Goal: Task Accomplishment & Management: Manage account settings

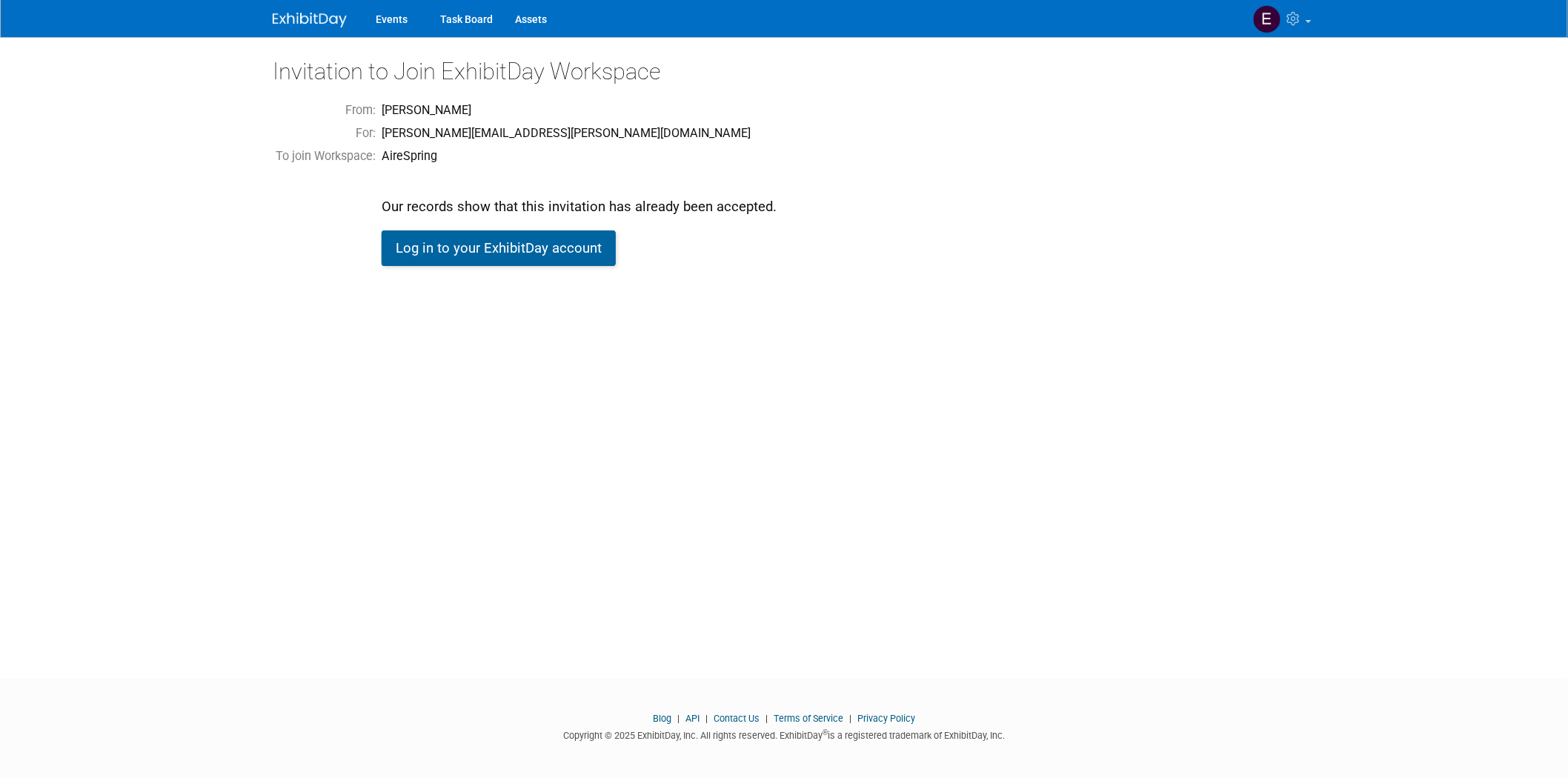
click at [484, 252] on link "Log in to your ExhibitDay account" at bounding box center [498, 248] width 234 height 36
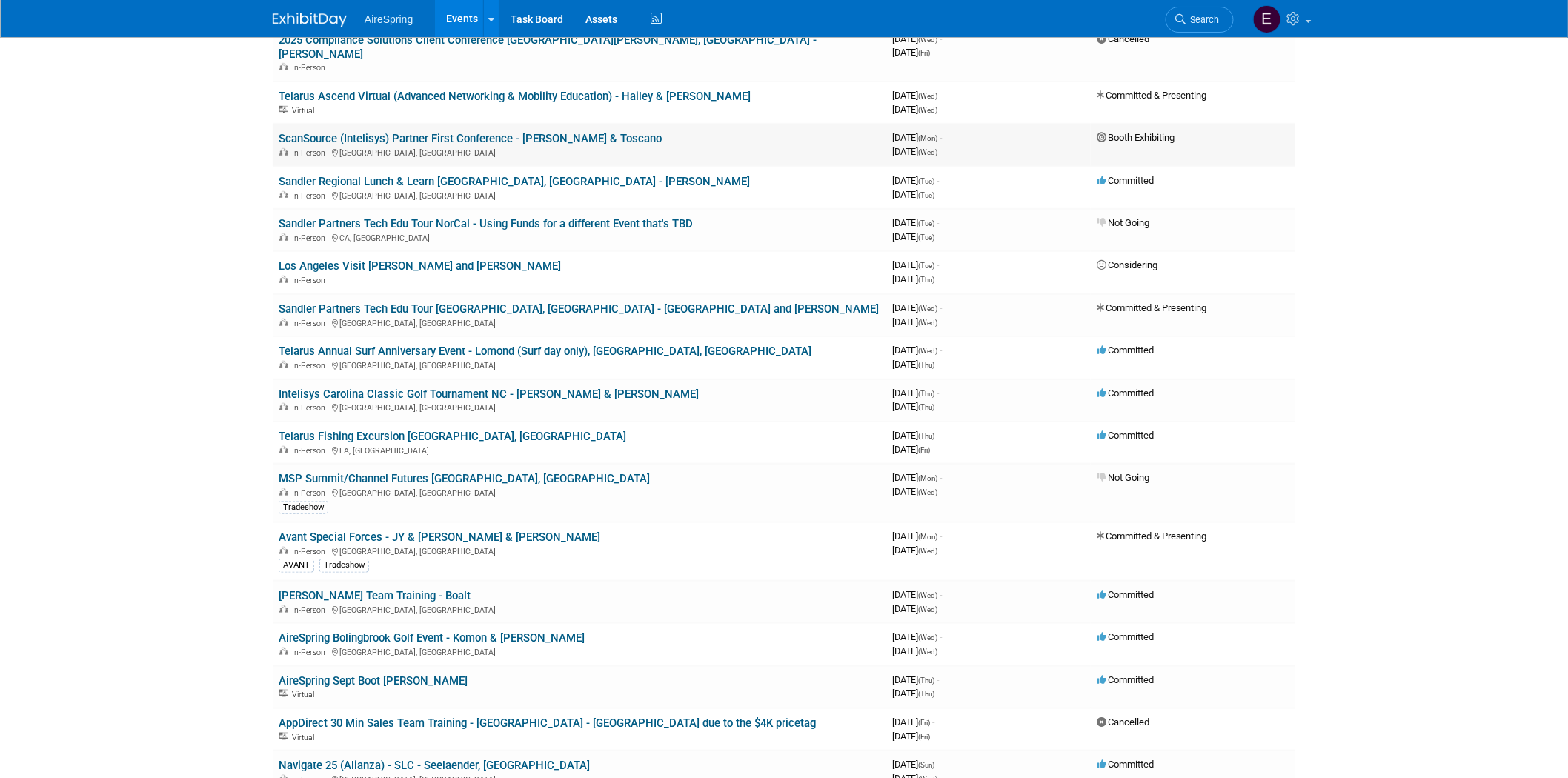
scroll to position [329, 0]
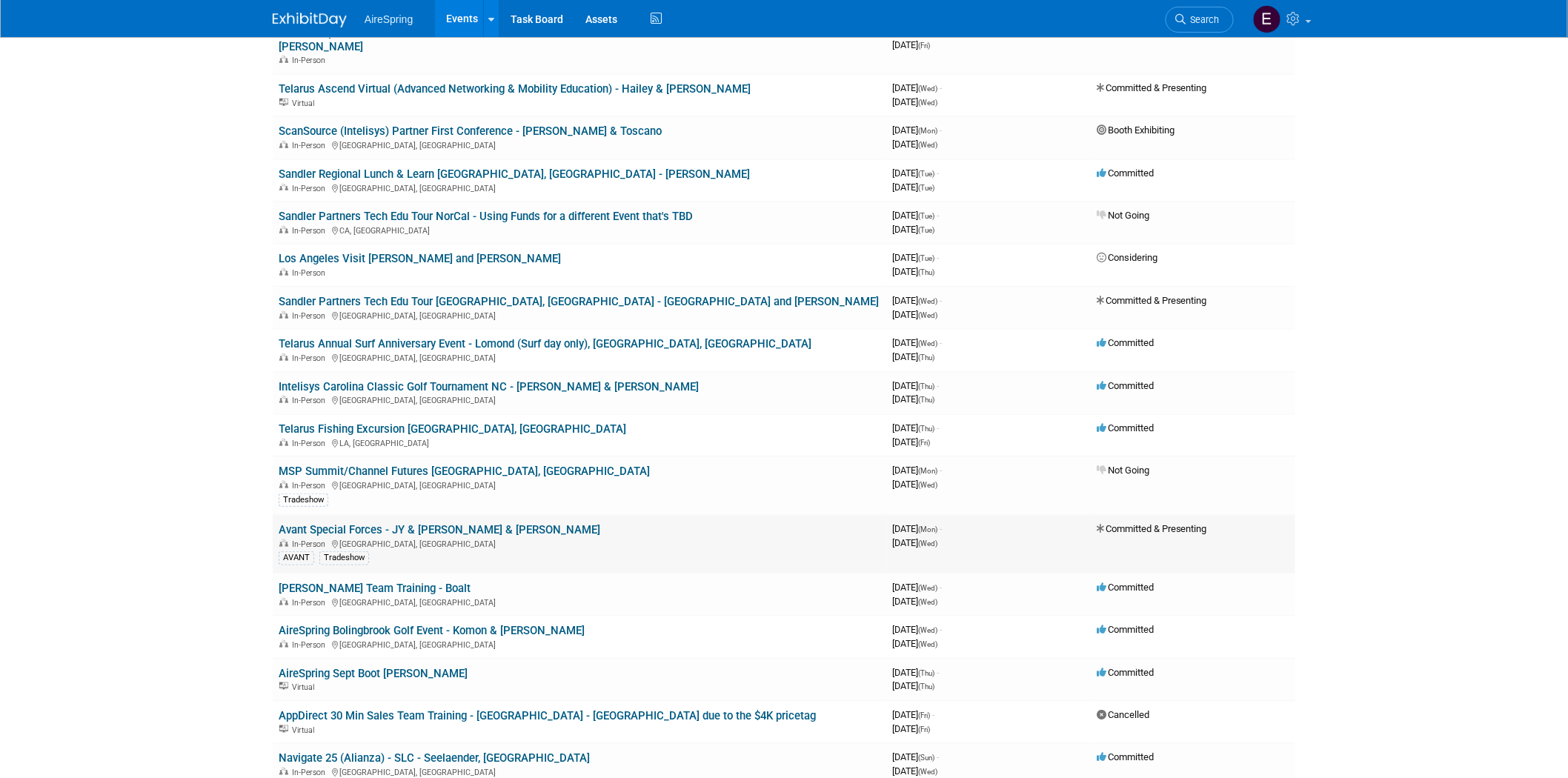
click at [424, 523] on link "Avant Special Forces - JY & [PERSON_NAME] & [PERSON_NAME]" at bounding box center [439, 529] width 322 height 14
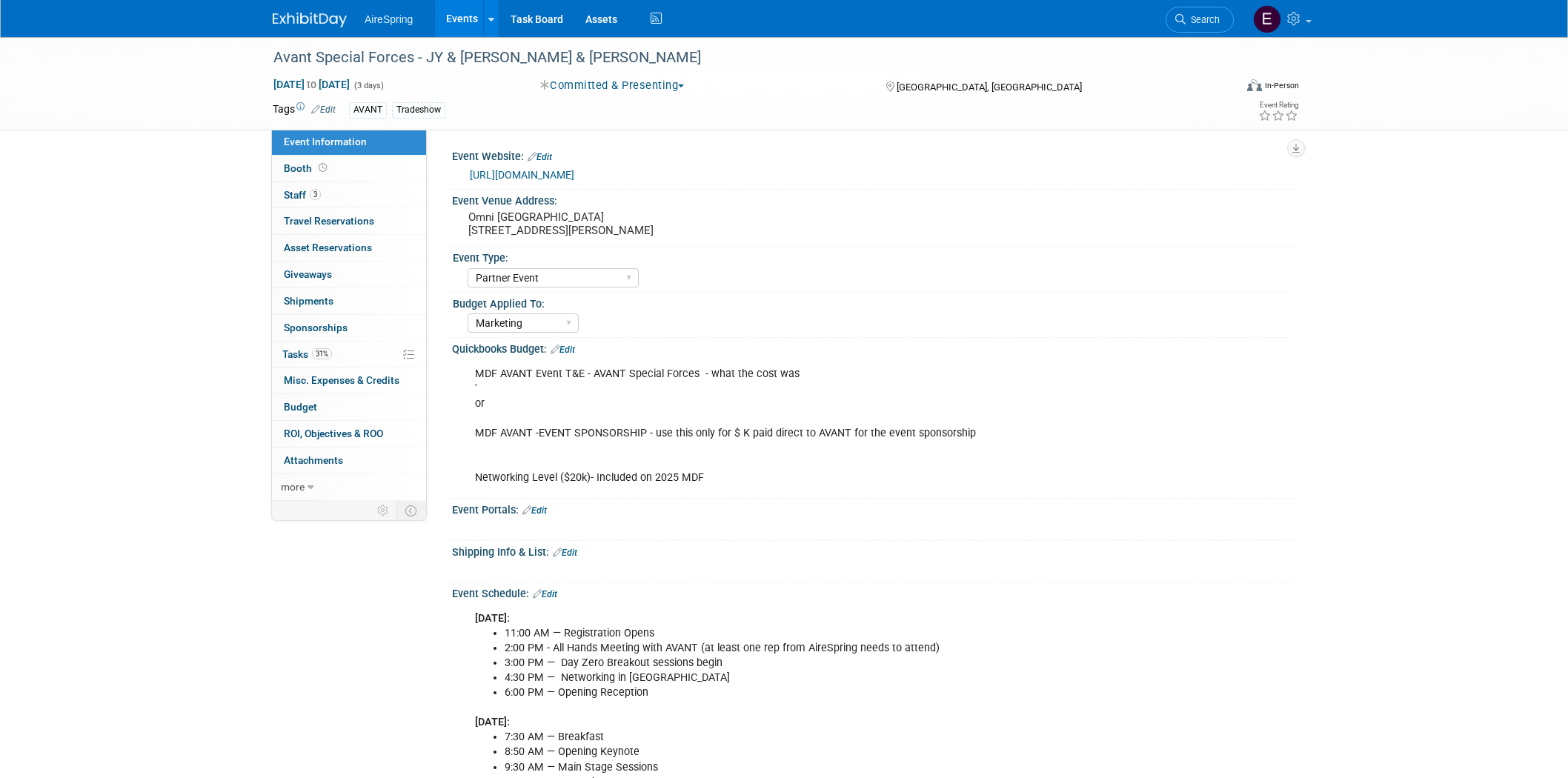
select select "Partner Event"
select select "Marketing"
click at [532, 12] on link "Task Board" at bounding box center [537, 18] width 75 height 37
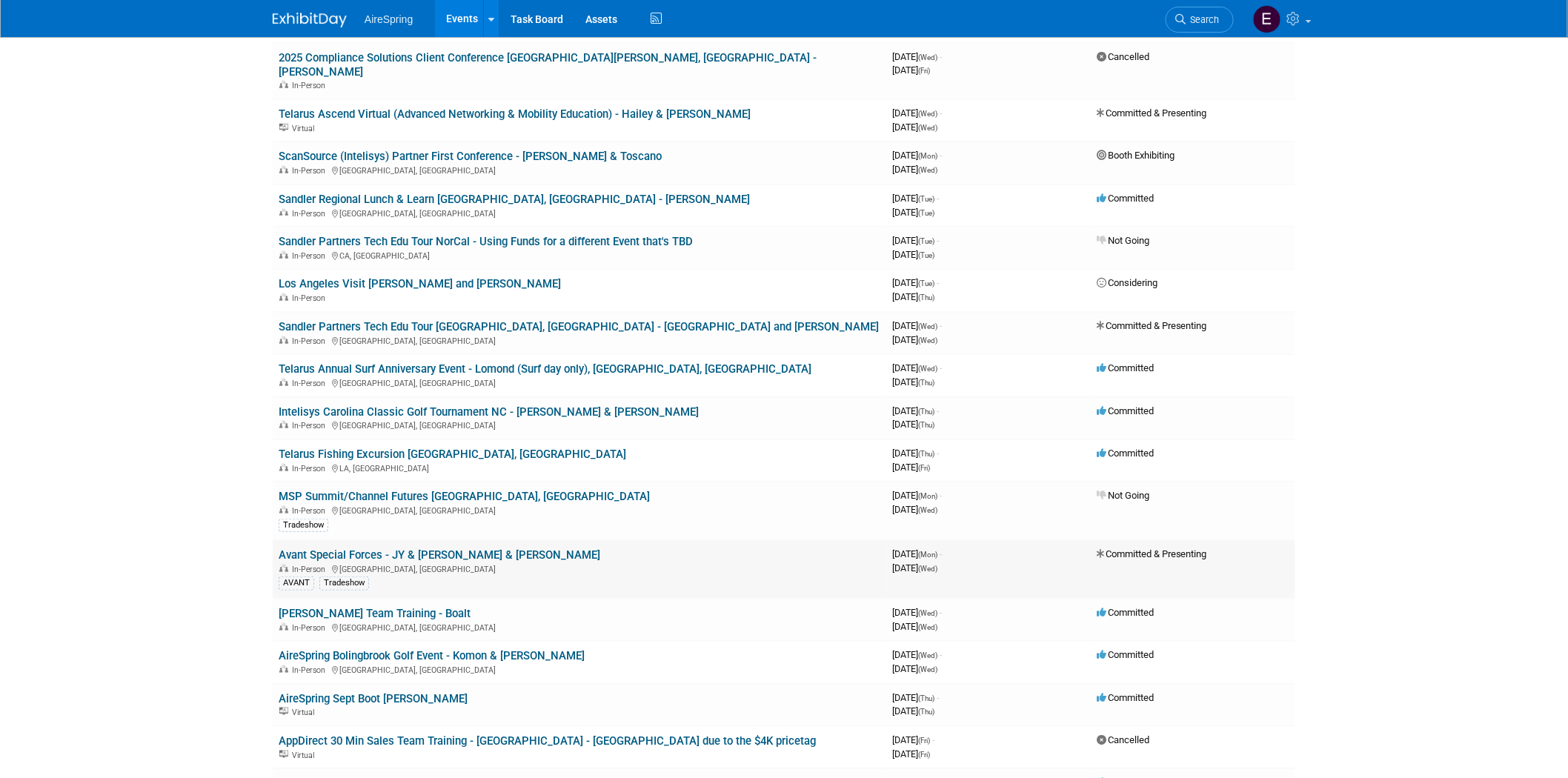
scroll to position [411, 0]
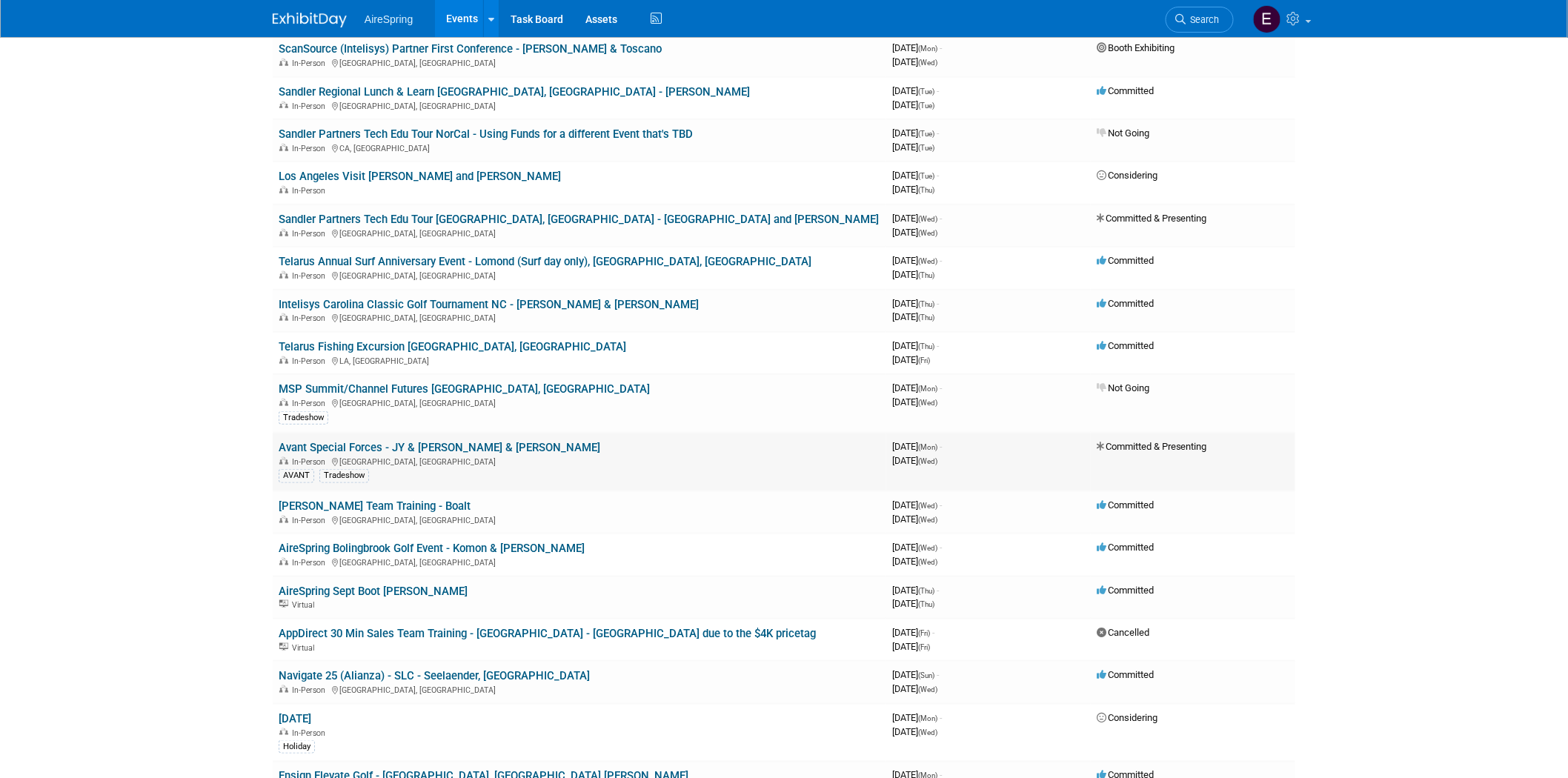
click at [450, 441] on link "Avant Special Forces - JY & [PERSON_NAME] & [PERSON_NAME]" at bounding box center [439, 448] width 322 height 14
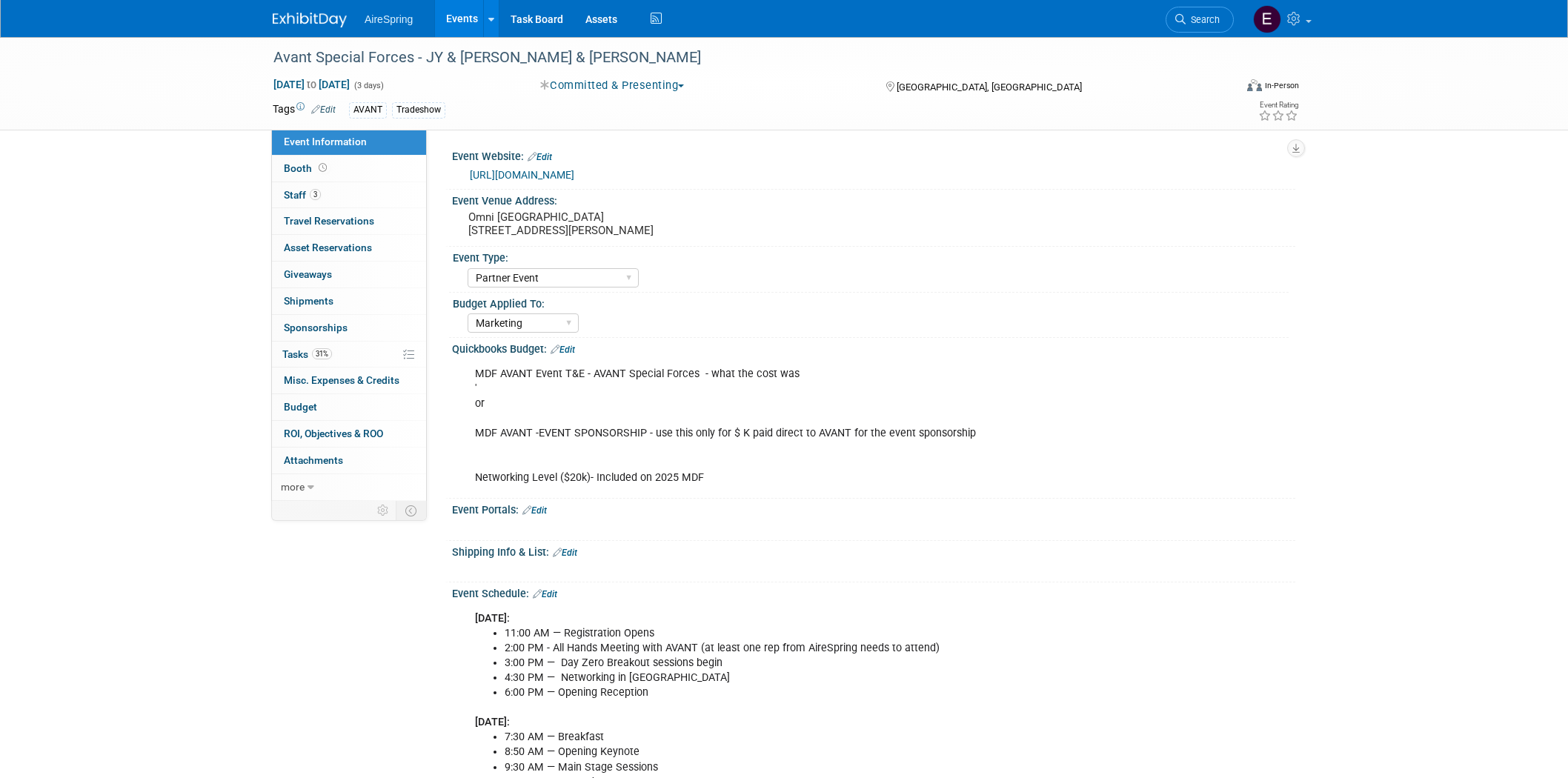
select select "Partner Event"
select select "Marketing"
click at [536, 21] on link "Task Board" at bounding box center [537, 18] width 75 height 37
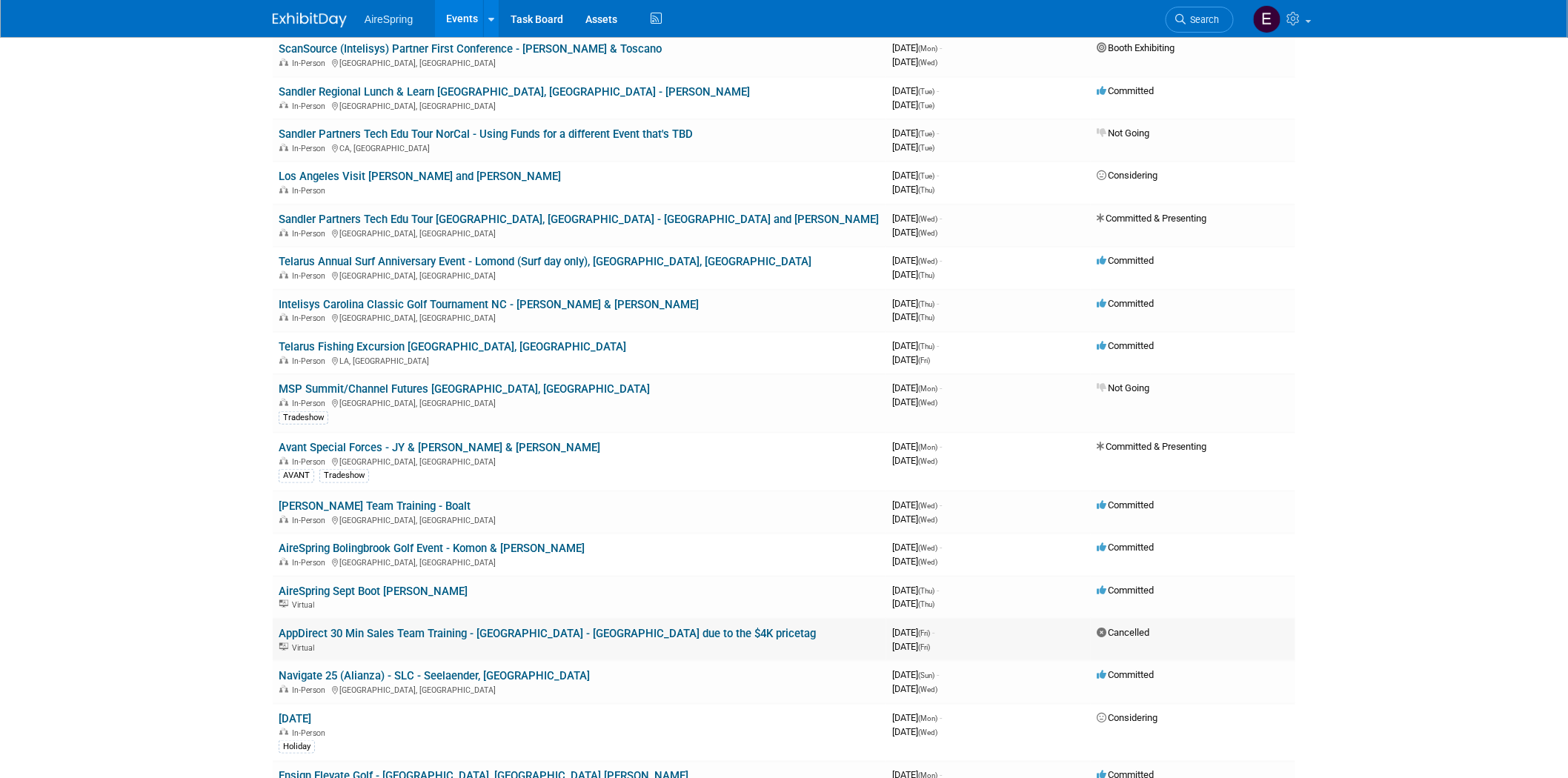
scroll to position [329, 0]
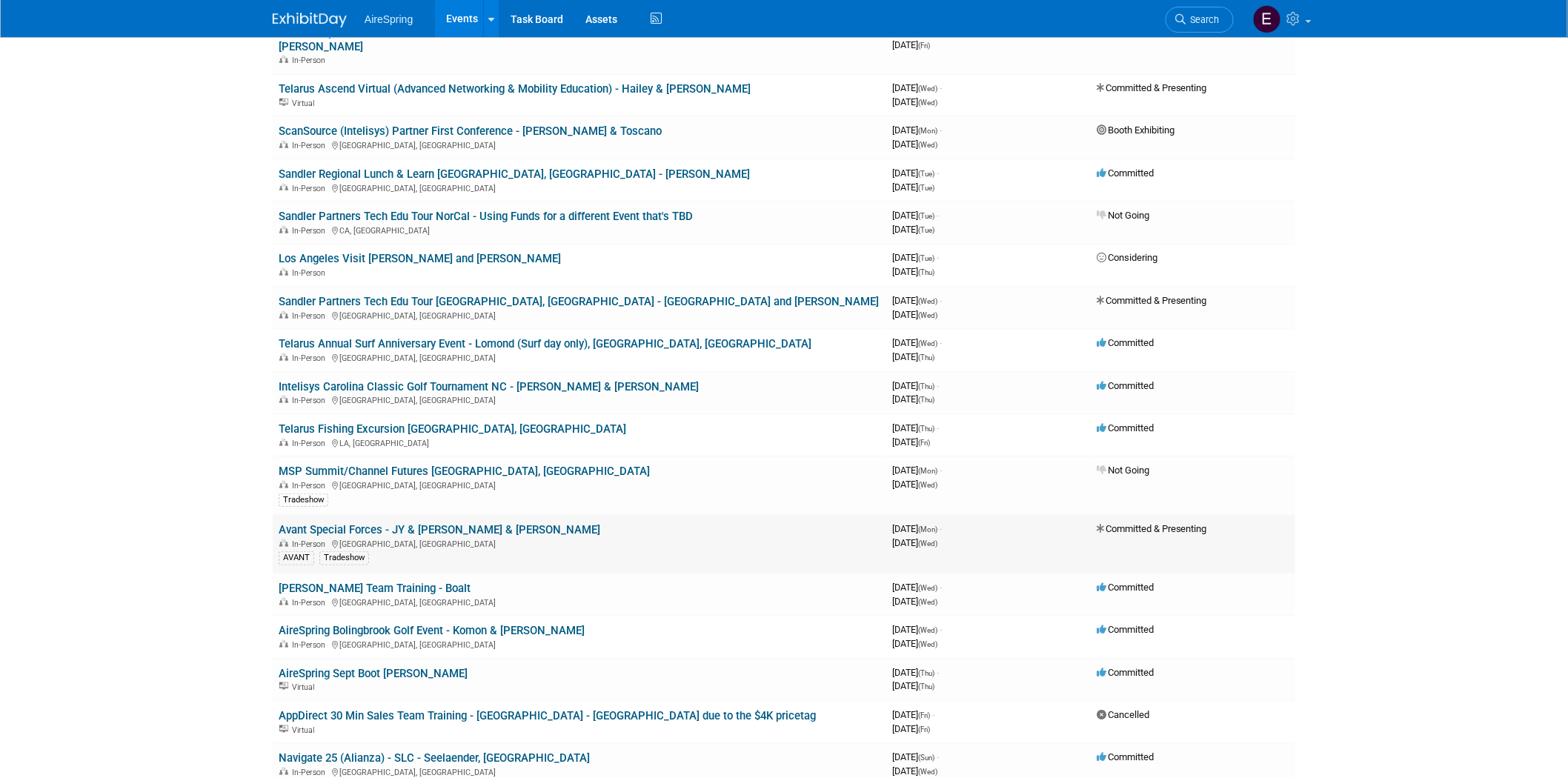
click at [453, 523] on link "Avant Special Forces - JY & [PERSON_NAME] & [PERSON_NAME]" at bounding box center [439, 529] width 322 height 14
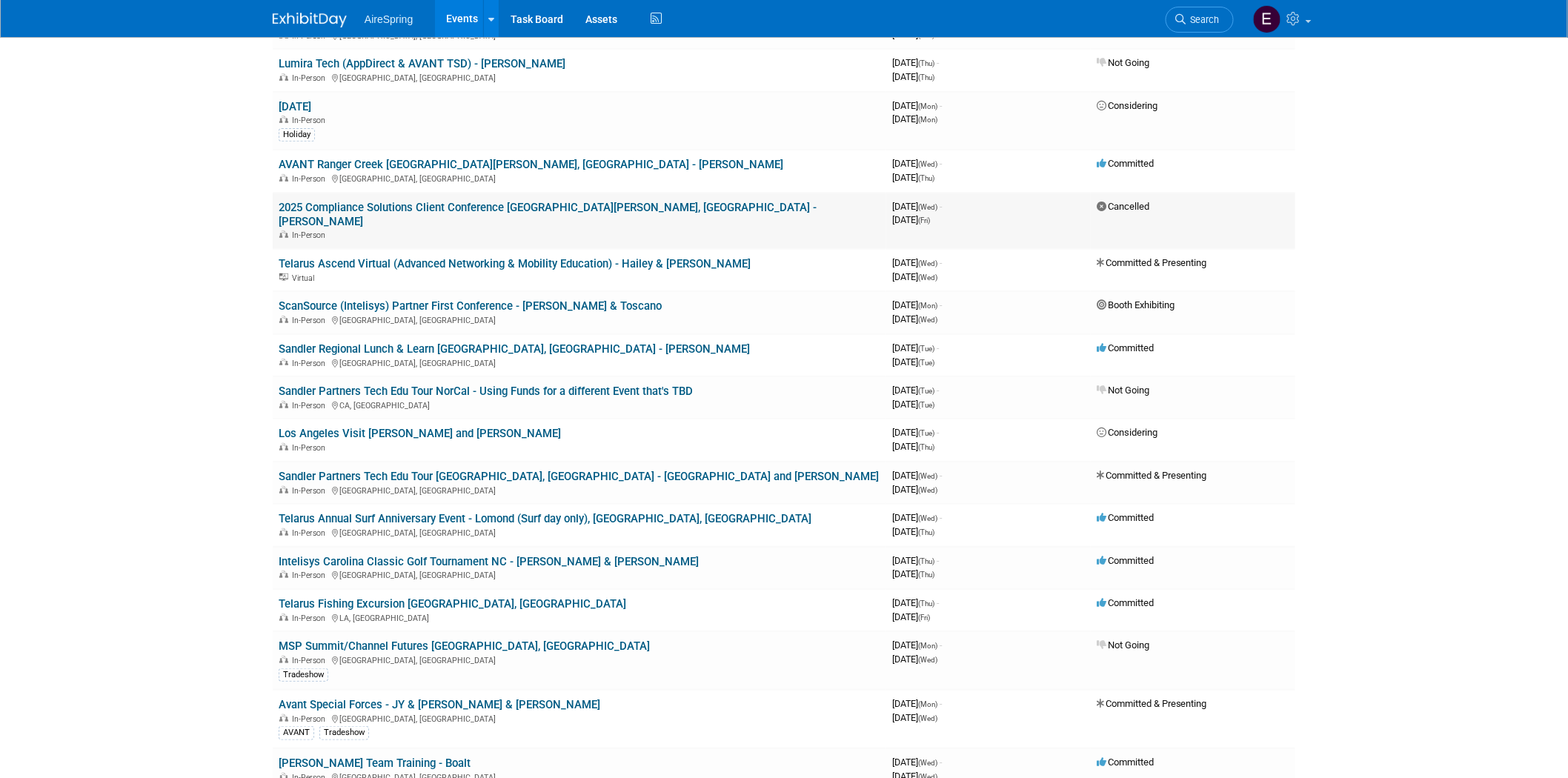
scroll to position [164, 0]
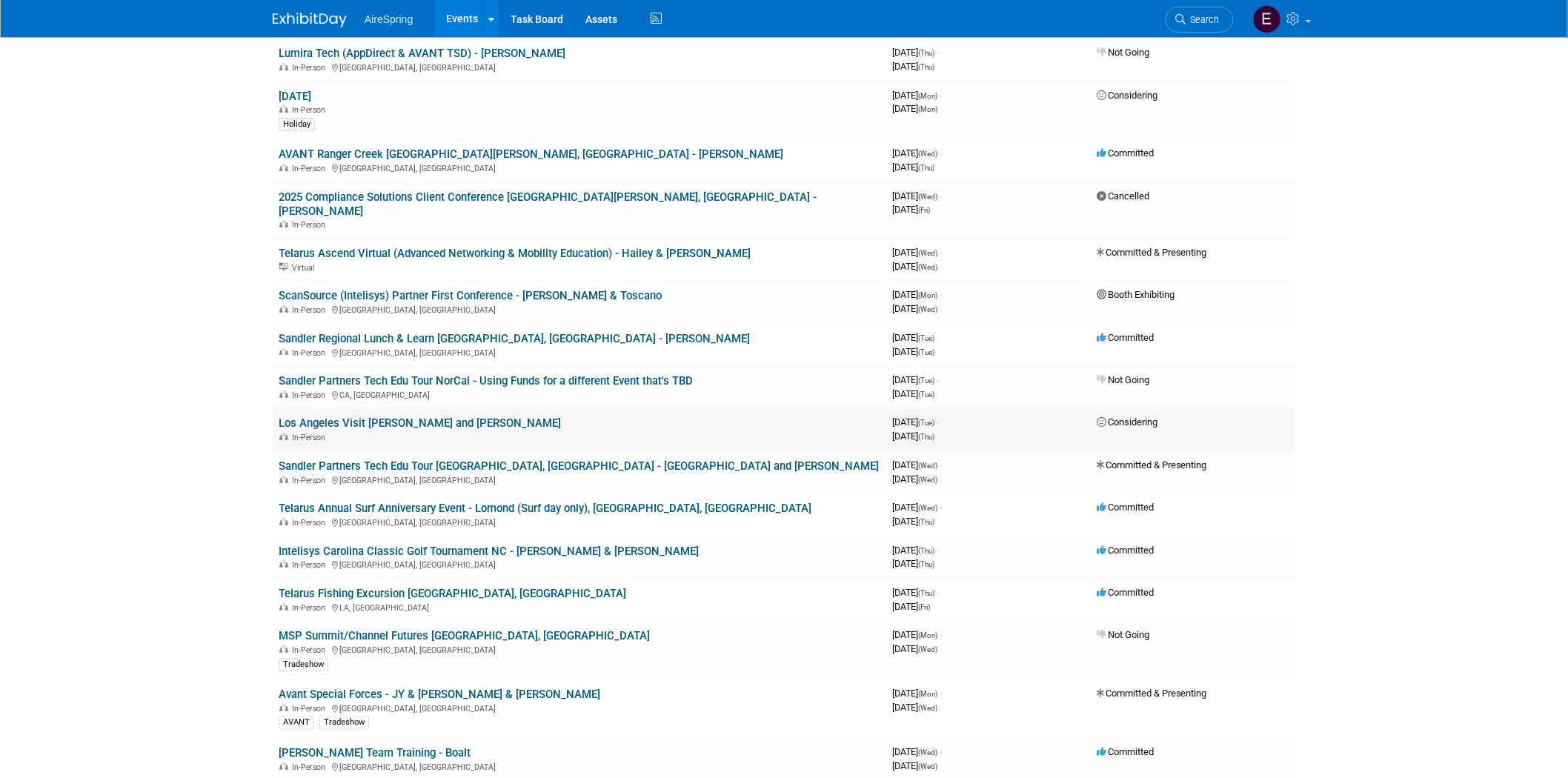
click at [458, 417] on link "Los Angeles Visit [PERSON_NAME] and [PERSON_NAME]" at bounding box center [420, 423] width 283 height 14
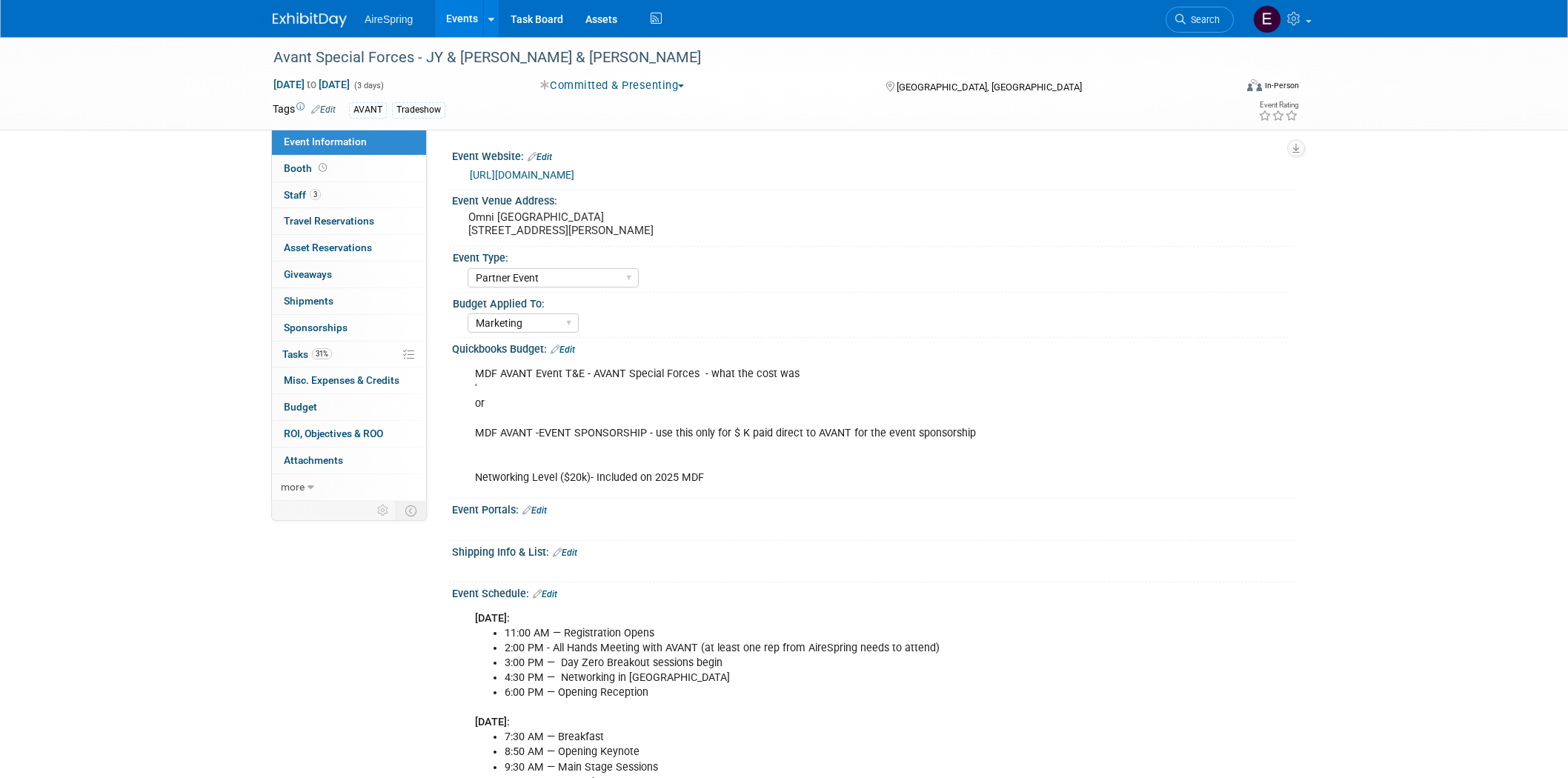
select select "Partner Event"
select select "Marketing"
click at [309, 489] on icon at bounding box center [310, 487] width 6 height 10
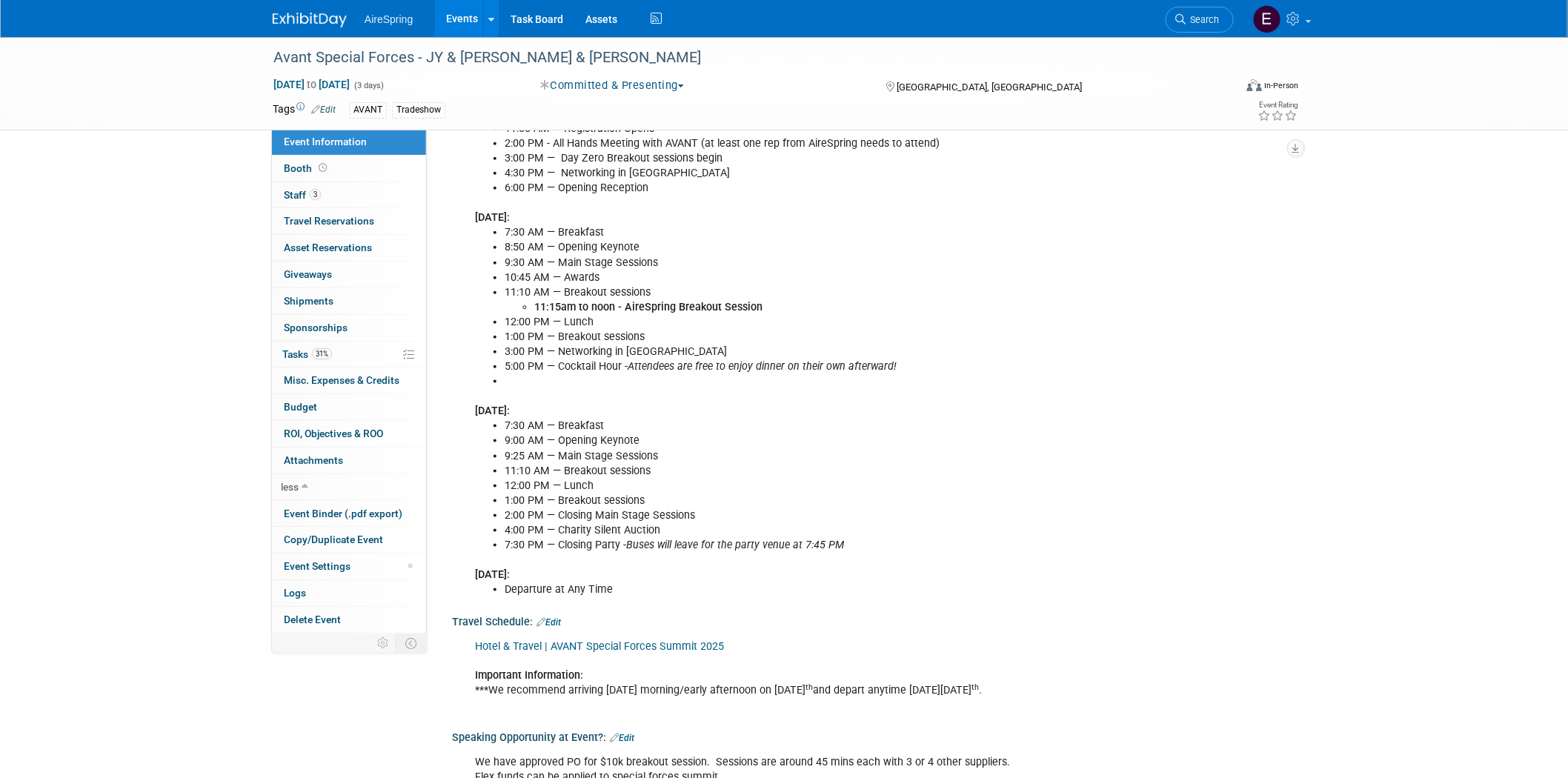
scroll to position [494, 0]
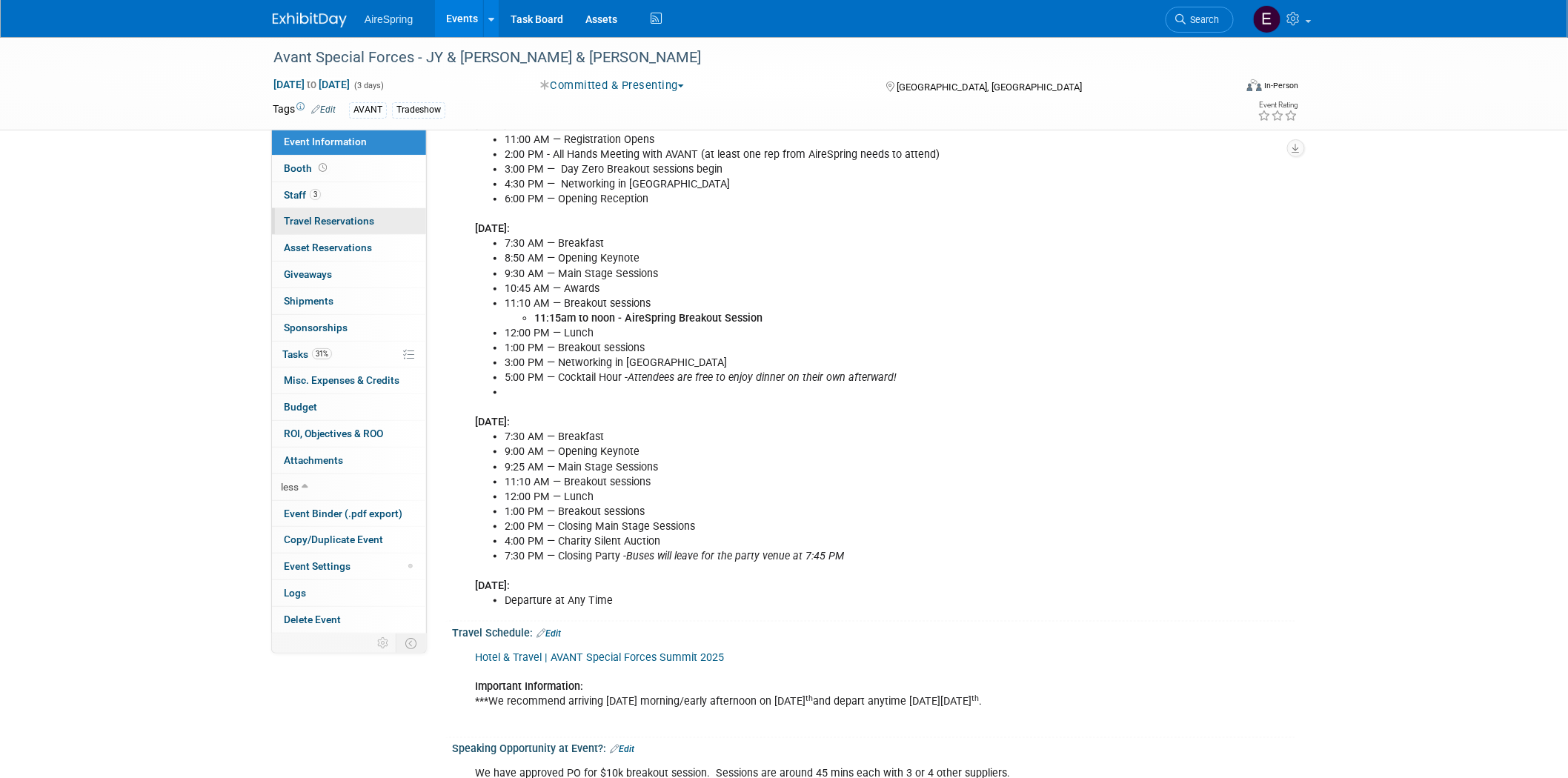
click at [354, 223] on span "Travel Reservations 0" at bounding box center [328, 220] width 91 height 12
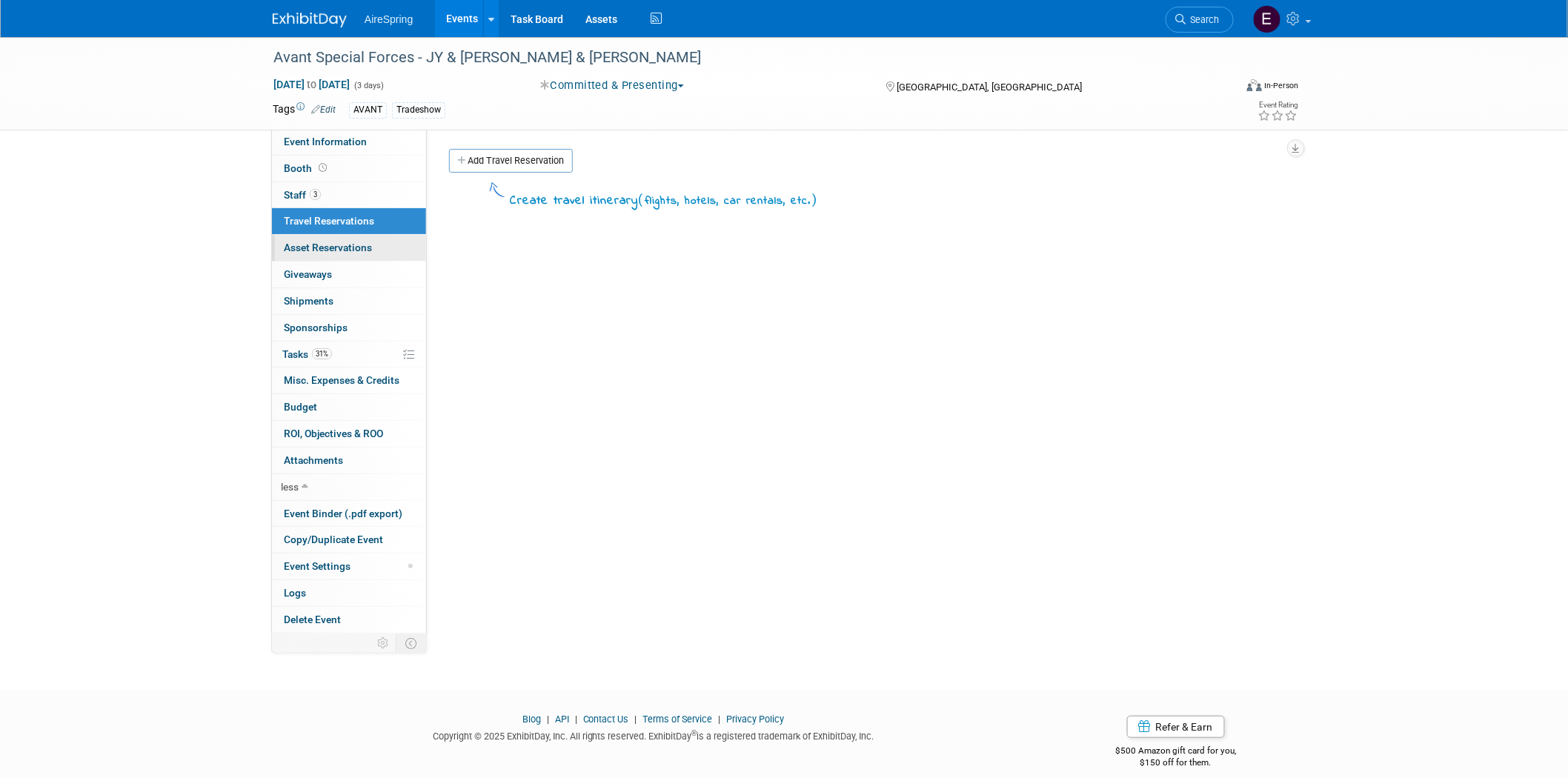
click at [342, 249] on span "Asset Reservations 0" at bounding box center [328, 247] width 88 height 12
click at [342, 221] on span "Travel Reservations 0" at bounding box center [328, 220] width 91 height 12
click at [304, 357] on span "Tasks 31%" at bounding box center [307, 354] width 50 height 12
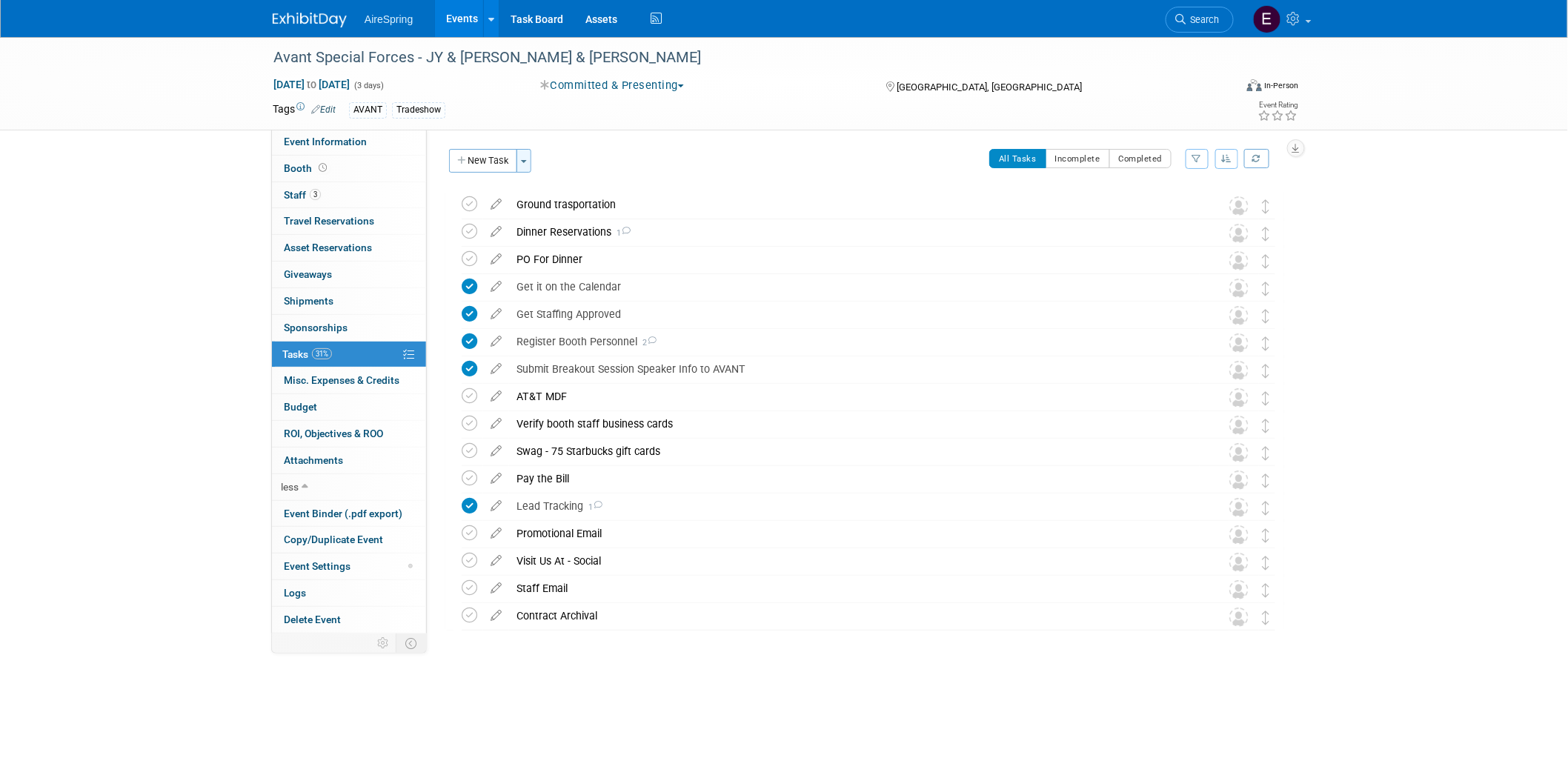
click at [525, 159] on button "Toggle Dropdown" at bounding box center [524, 161] width 15 height 24
click at [595, 186] on link "Create a new task for this event" at bounding box center [612, 189] width 187 height 25
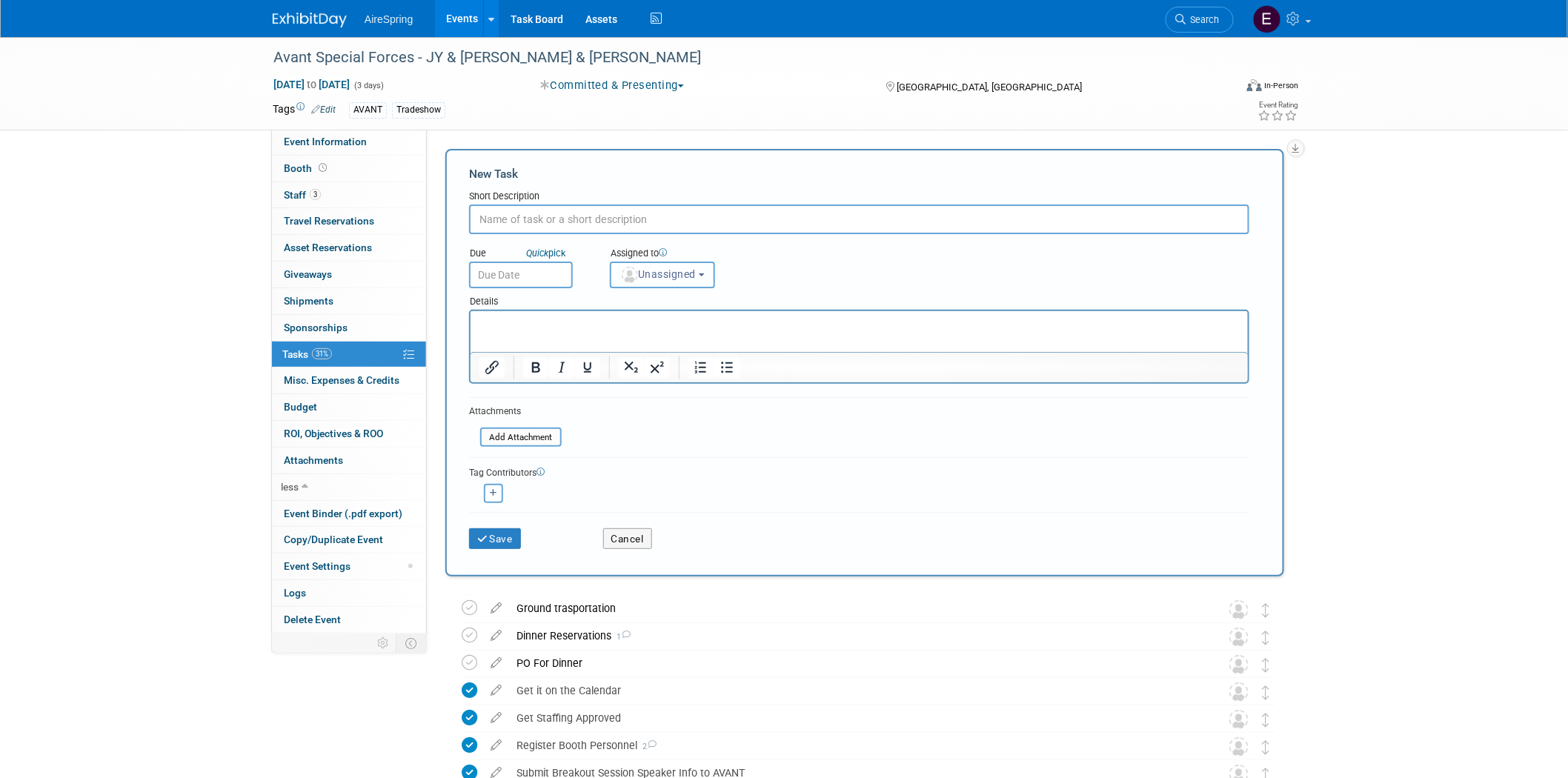
click at [709, 269] on button "Unassigned" at bounding box center [662, 274] width 106 height 27
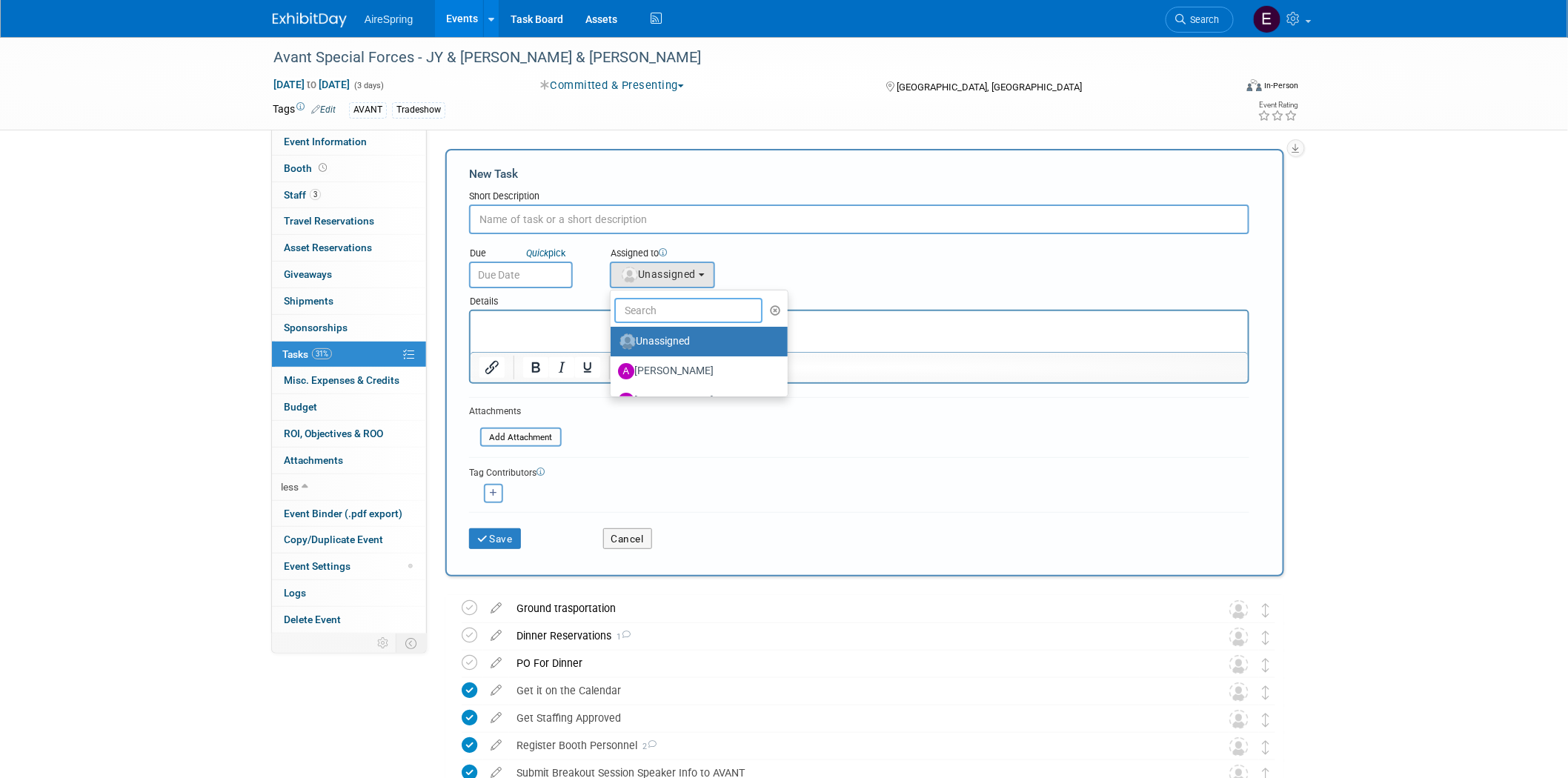
click at [682, 306] on input "text" at bounding box center [689, 310] width 149 height 25
type input "erica"
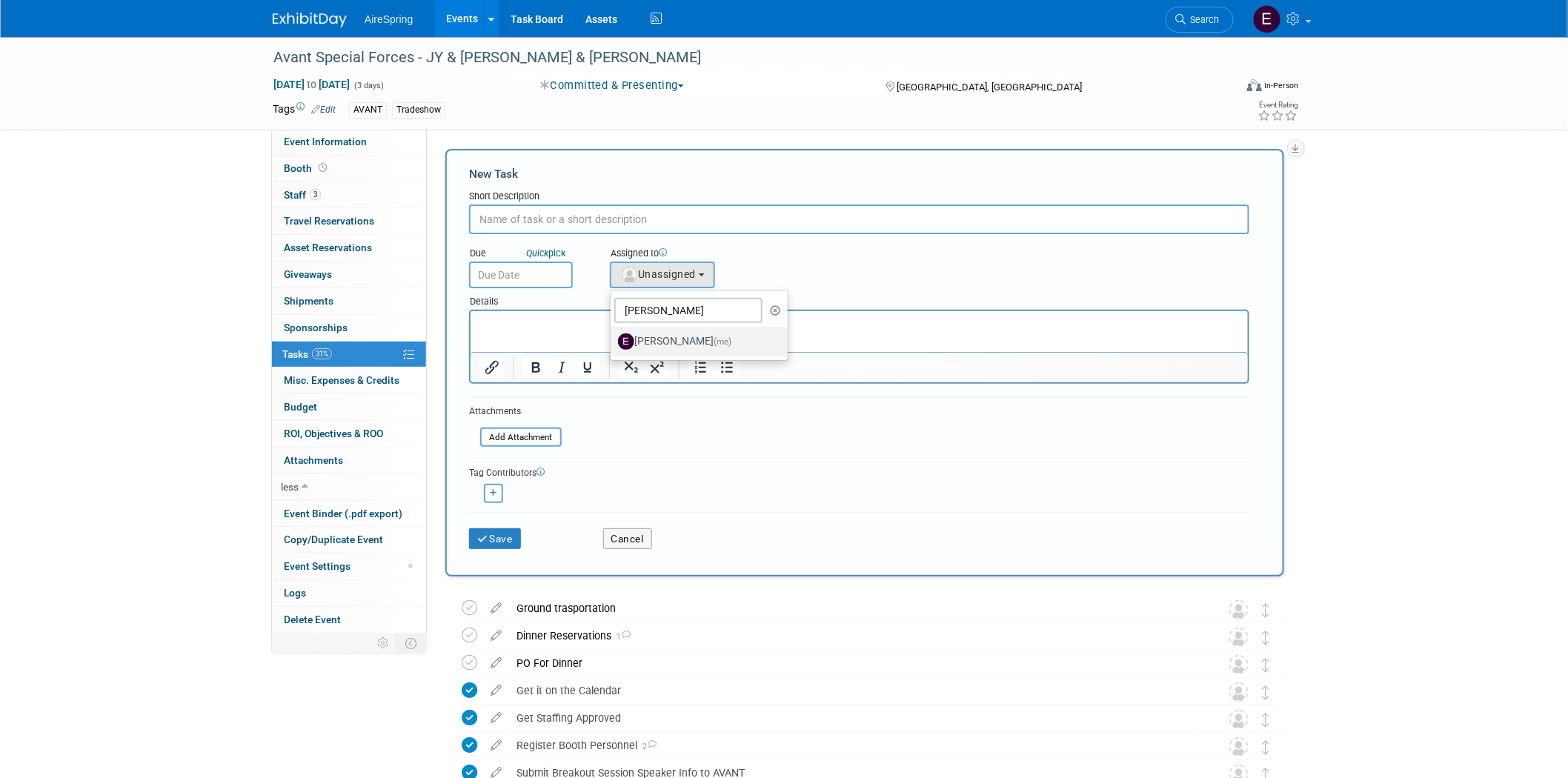
drag, startPoint x: 667, startPoint y: 339, endPoint x: 177, endPoint y: 21, distance: 584.1
click at [667, 339] on label "erica arjona (me)" at bounding box center [695, 341] width 155 height 24
click at [613, 339] on input "erica arjona (me)" at bounding box center [608, 339] width 10 height 10
select select "ee927d6a-6932-484d-b61a-f41f65bcf1ce"
click at [508, 224] on input "text" at bounding box center [859, 219] width 781 height 29
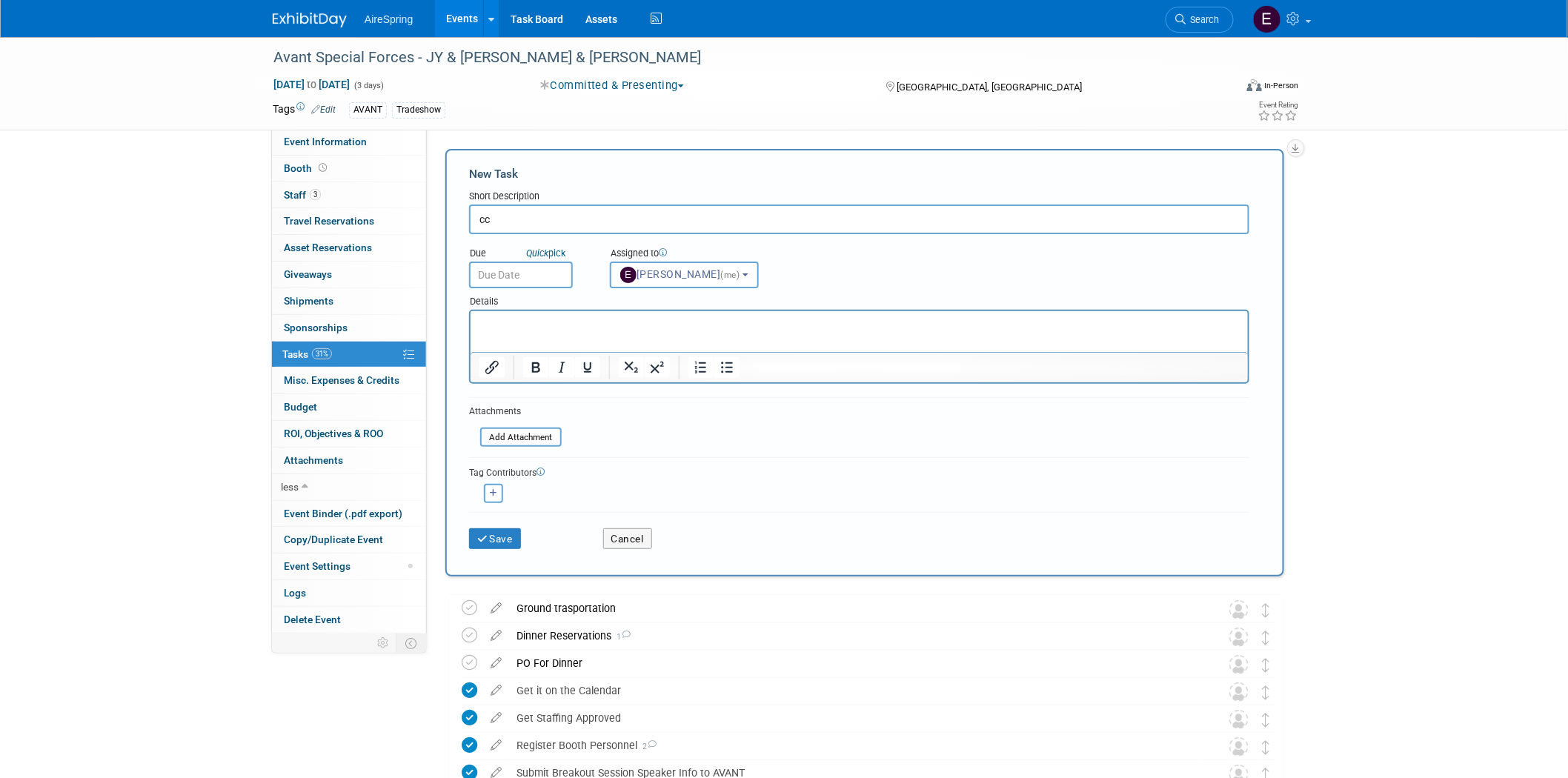
type input "c"
click at [490, 216] on input "ccauth form for hotel" at bounding box center [859, 219] width 781 height 29
type input "cc auth form for hotel"
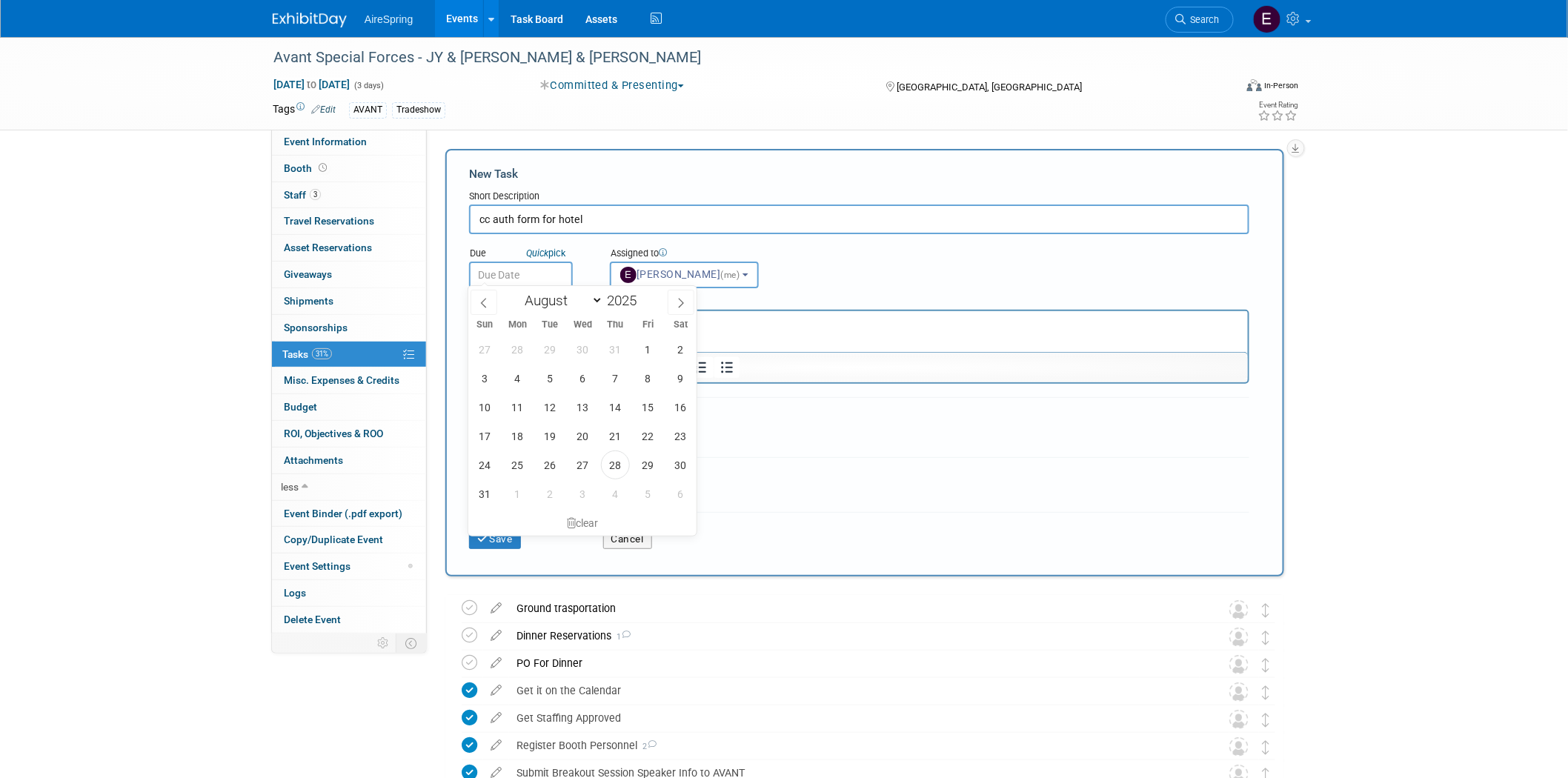
click at [517, 261] on input "text" at bounding box center [520, 274] width 104 height 27
click at [680, 301] on icon at bounding box center [681, 303] width 10 height 10
select select "8"
click at [507, 380] on span "8" at bounding box center [517, 379] width 29 height 29
type input "Sep 8, 2025"
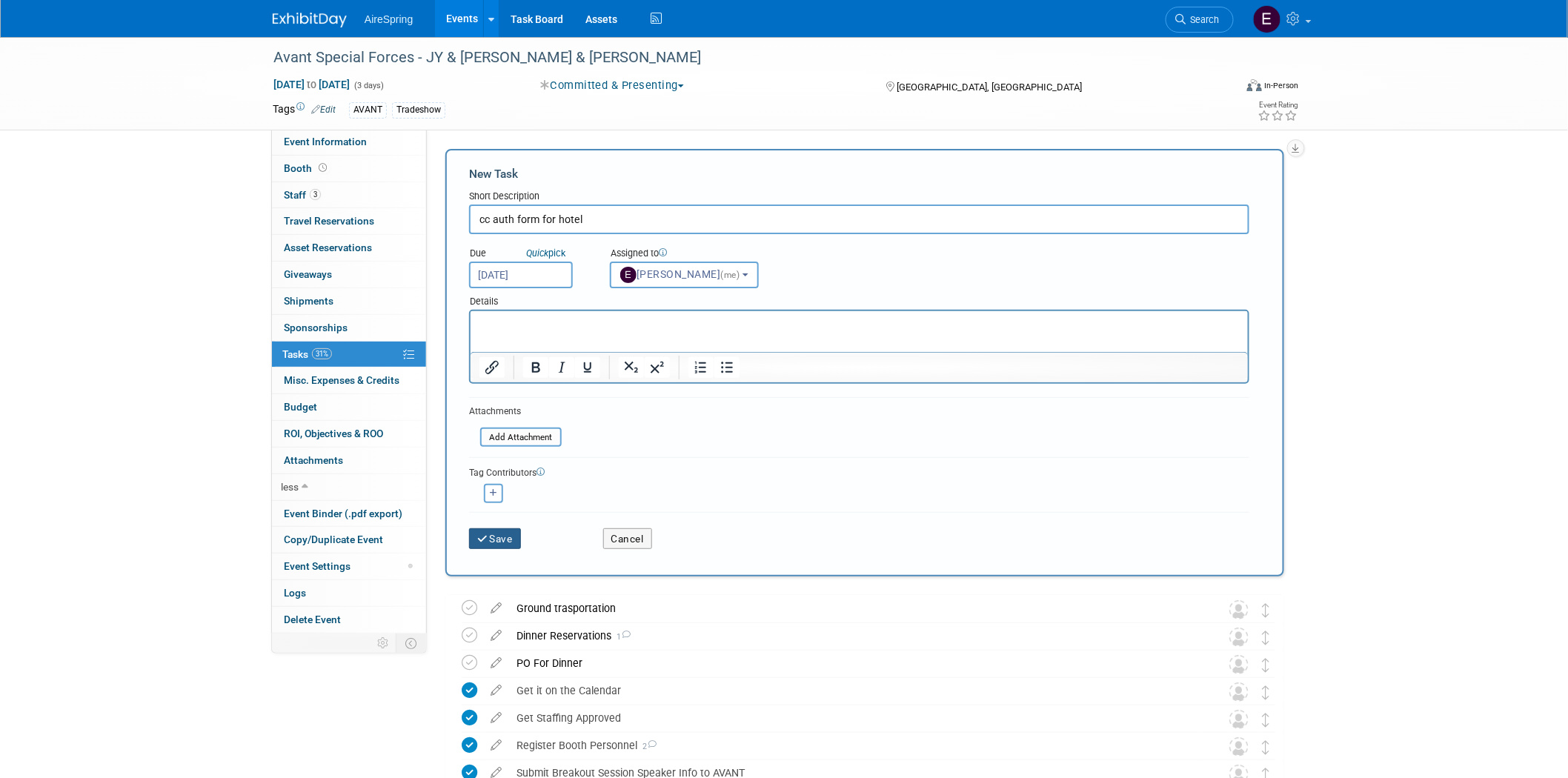
drag, startPoint x: 506, startPoint y: 538, endPoint x: 527, endPoint y: 535, distance: 21.2
click at [504, 534] on button "Save" at bounding box center [495, 539] width 52 height 21
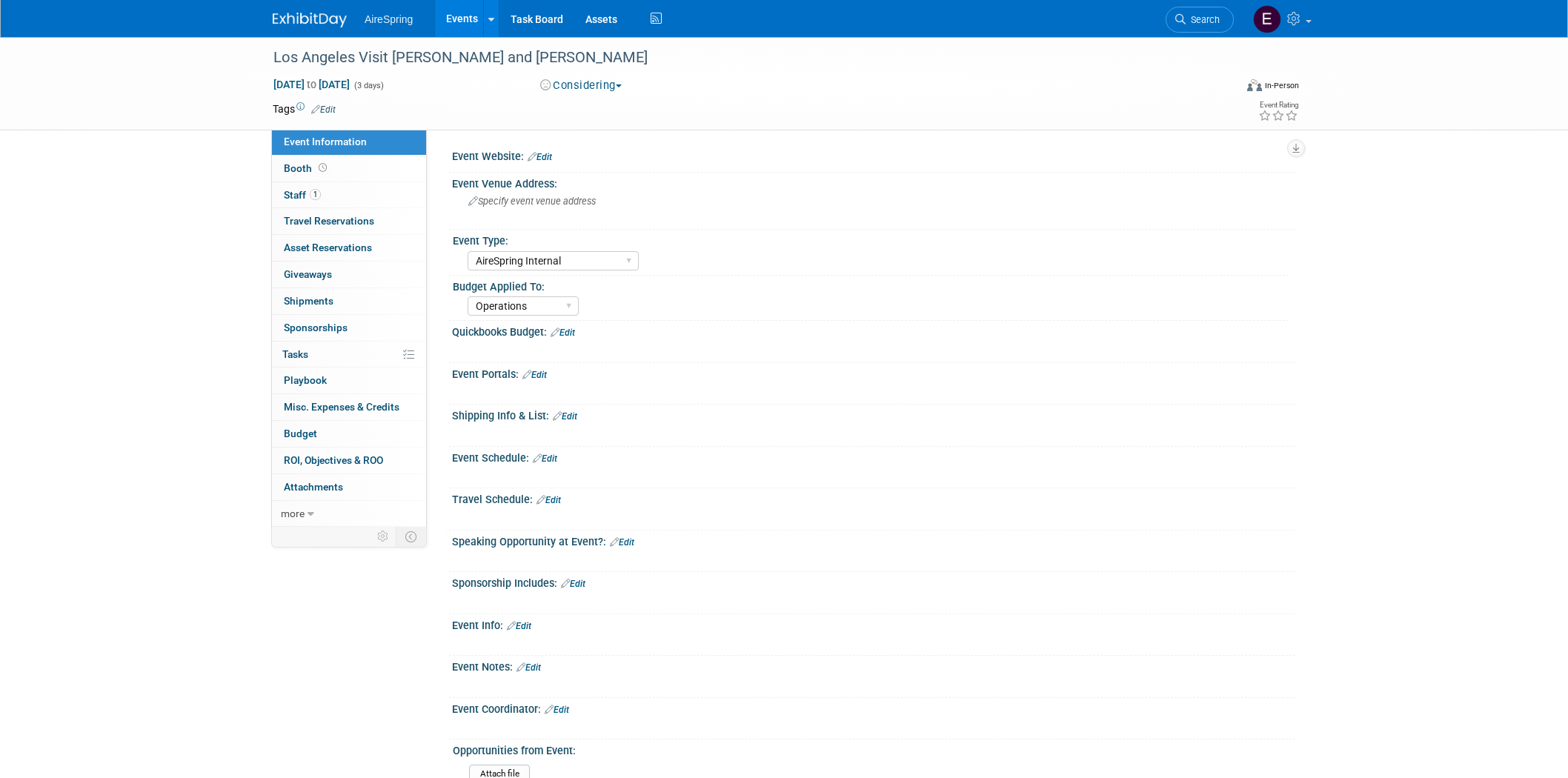
select select "AireSpring Internal"
select select "Operations"
drag, startPoint x: 272, startPoint y: 52, endPoint x: 608, endPoint y: 60, distance: 336.1
click at [608, 60] on div "Los Angeles Visit [PERSON_NAME] and [PERSON_NAME]" at bounding box center [740, 57] width 943 height 27
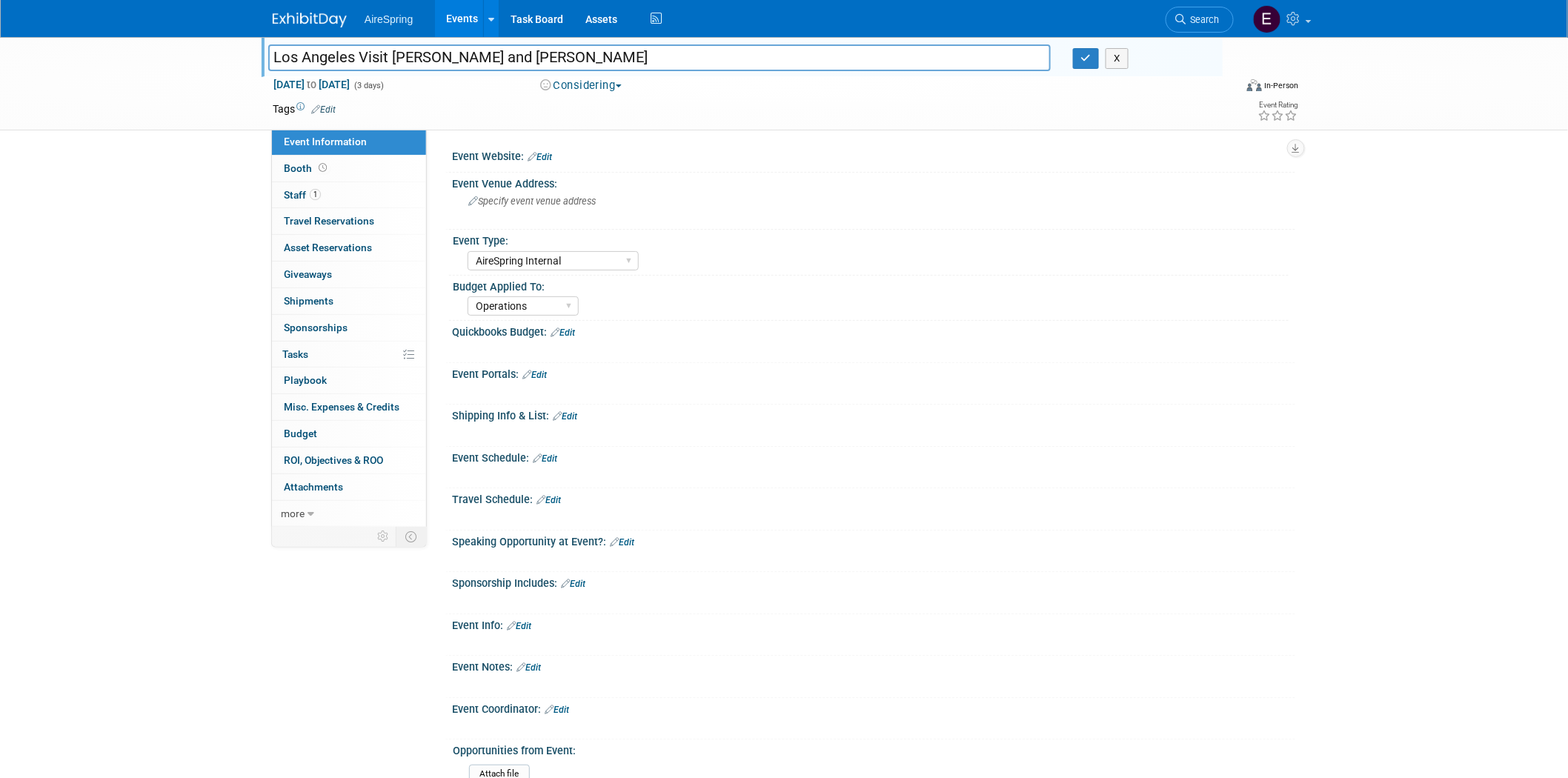
drag, startPoint x: 271, startPoint y: 55, endPoint x: 586, endPoint y: 56, distance: 315.0
click at [595, 62] on input "Los Angeles Visit [PERSON_NAME] and [PERSON_NAME]" at bounding box center [659, 57] width 783 height 26
click at [282, 80] on span "[DATE] to [DATE]" at bounding box center [311, 84] width 78 height 14
select select "8"
drag, startPoint x: 272, startPoint y: 52, endPoint x: 385, endPoint y: 56, distance: 113.1
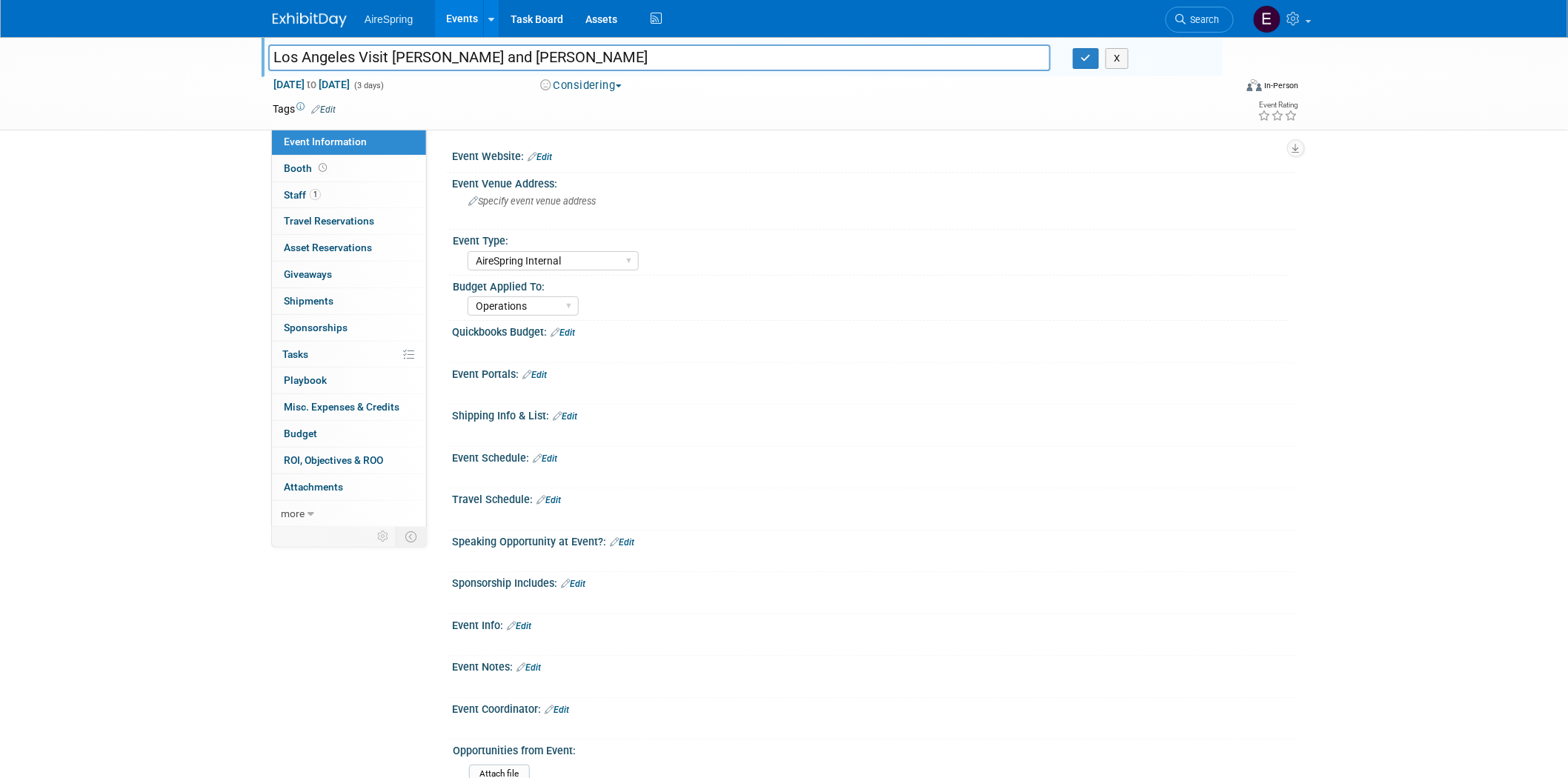
click at [385, 56] on input "Los Angeles Visit [PERSON_NAME] and [PERSON_NAME]" at bounding box center [659, 57] width 783 height 26
